Goal: Task Accomplishment & Management: Use online tool/utility

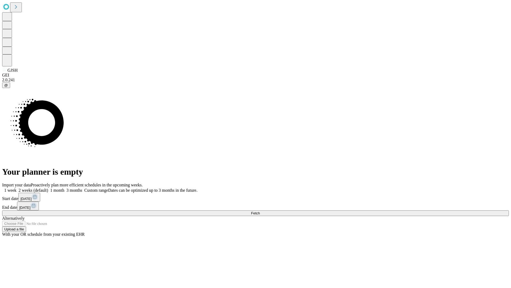
click at [260, 211] on span "Fetch" at bounding box center [255, 213] width 9 height 4
